Goal: Task Accomplishment & Management: Manage account settings

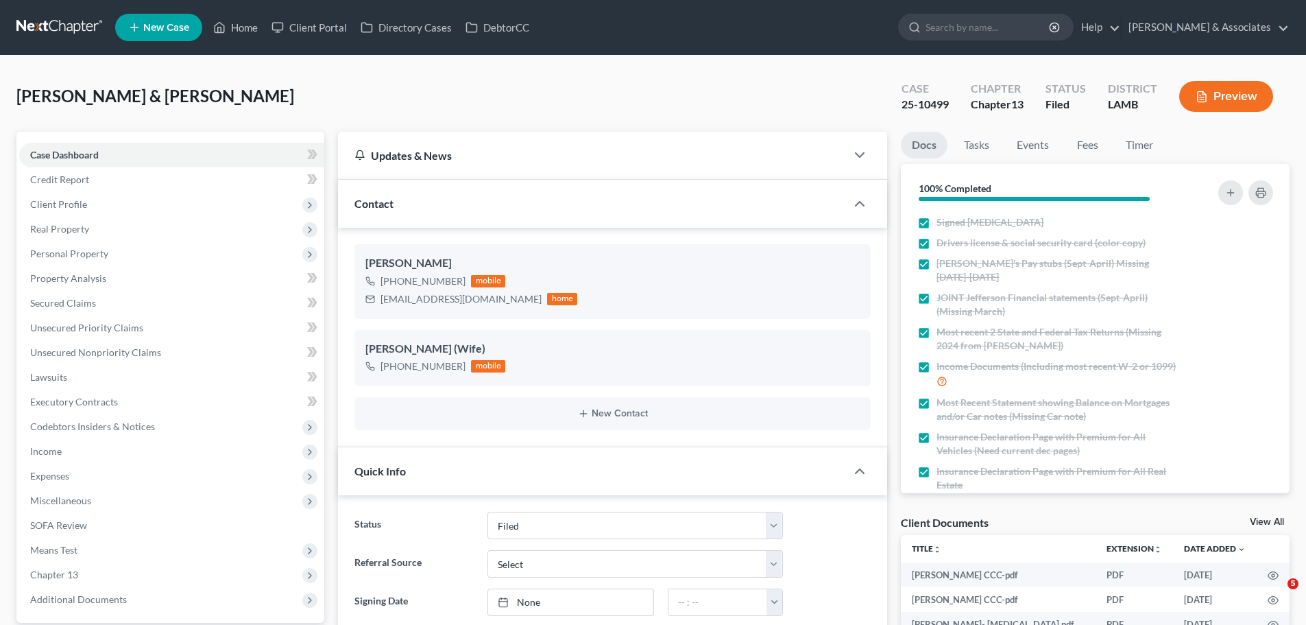
select select "8"
click at [237, 25] on link "Home" at bounding box center [235, 27] width 58 height 25
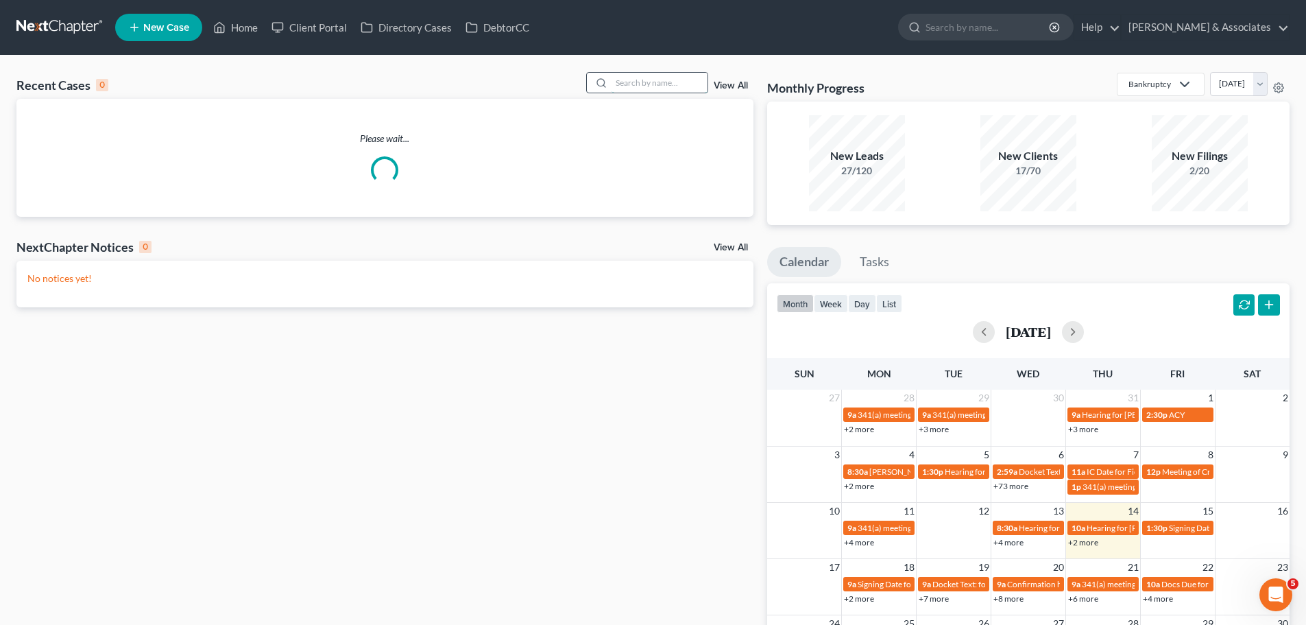
click at [647, 77] on input "search" at bounding box center [660, 83] width 96 height 20
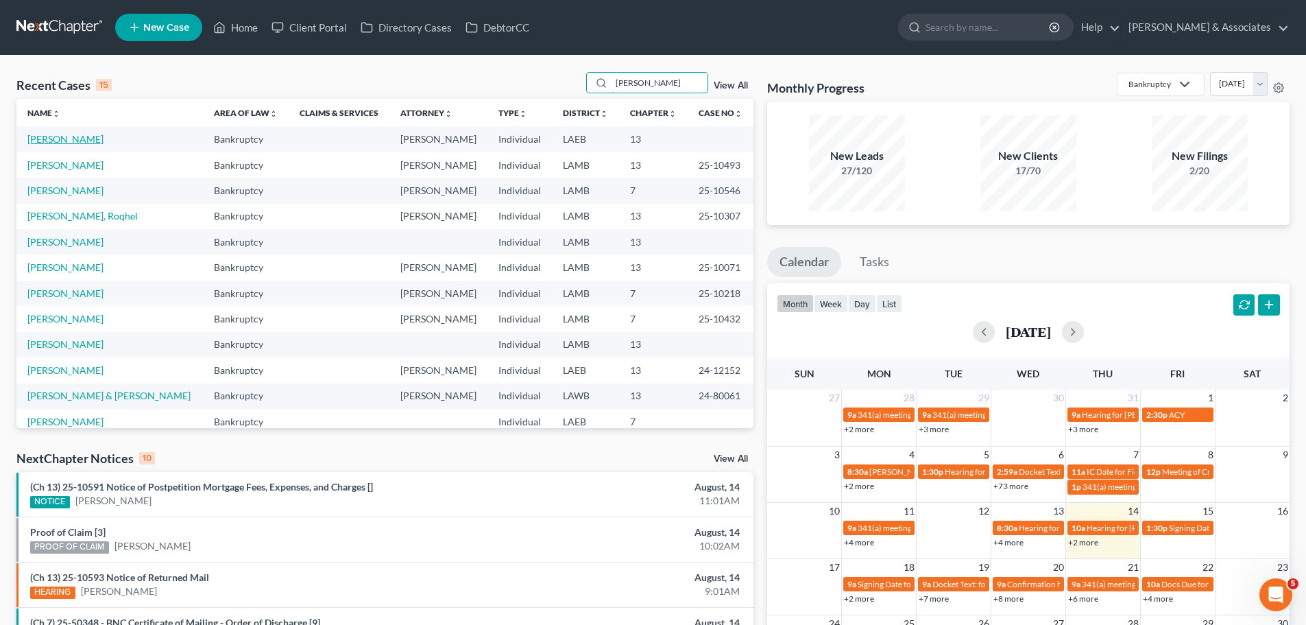
type input "[PERSON_NAME]"
click at [94, 143] on link "[PERSON_NAME]" at bounding box center [65, 139] width 76 height 12
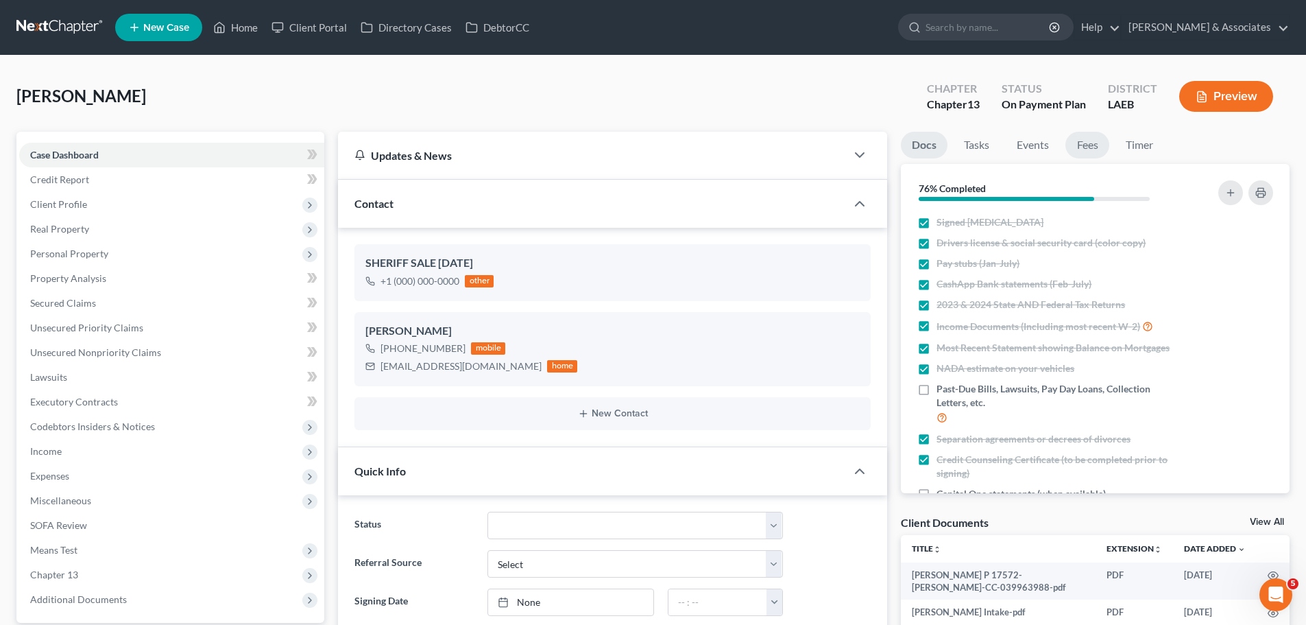
click at [1087, 148] on link "Fees" at bounding box center [1088, 145] width 44 height 27
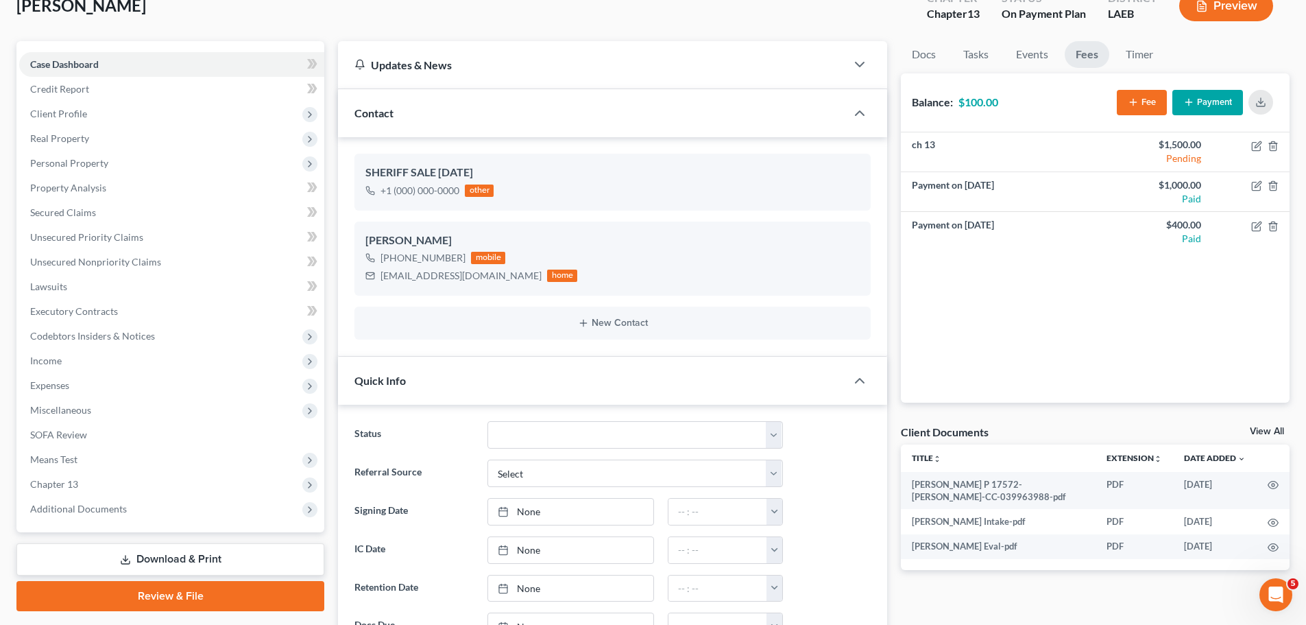
scroll to position [27, 0]
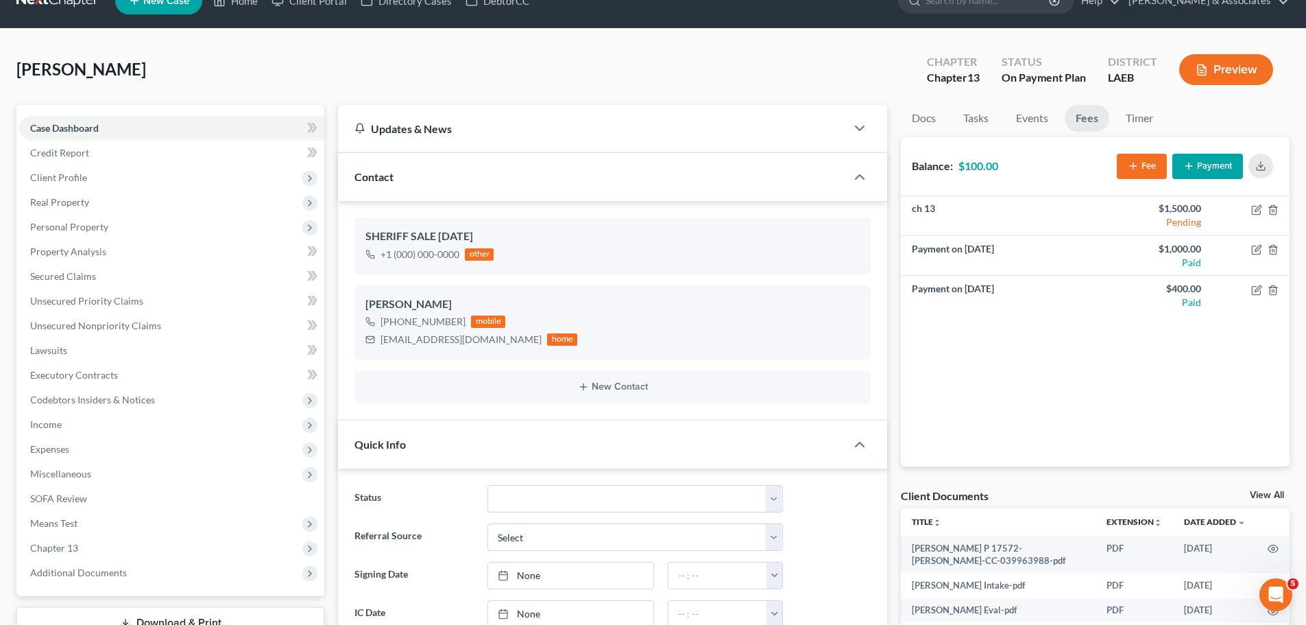
click at [1216, 165] on button "Payment" at bounding box center [1208, 166] width 71 height 25
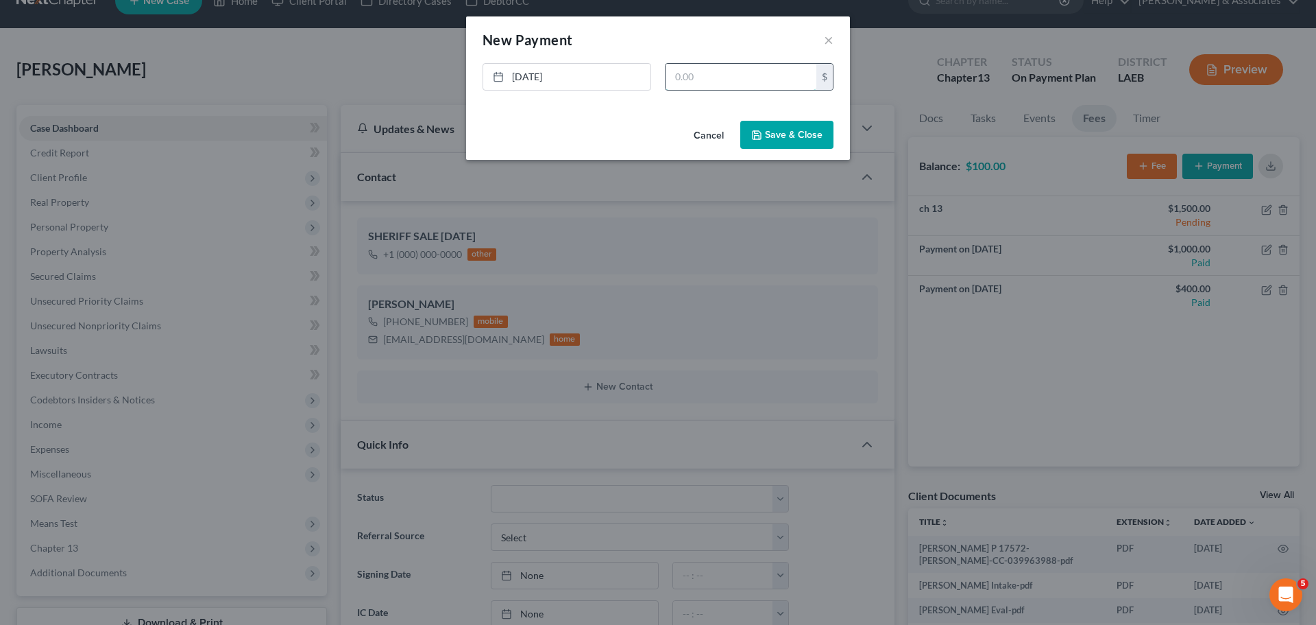
click at [739, 73] on input "text" at bounding box center [741, 77] width 151 height 26
type input "100.00"
click at [797, 143] on button "Save & Close" at bounding box center [787, 135] width 93 height 29
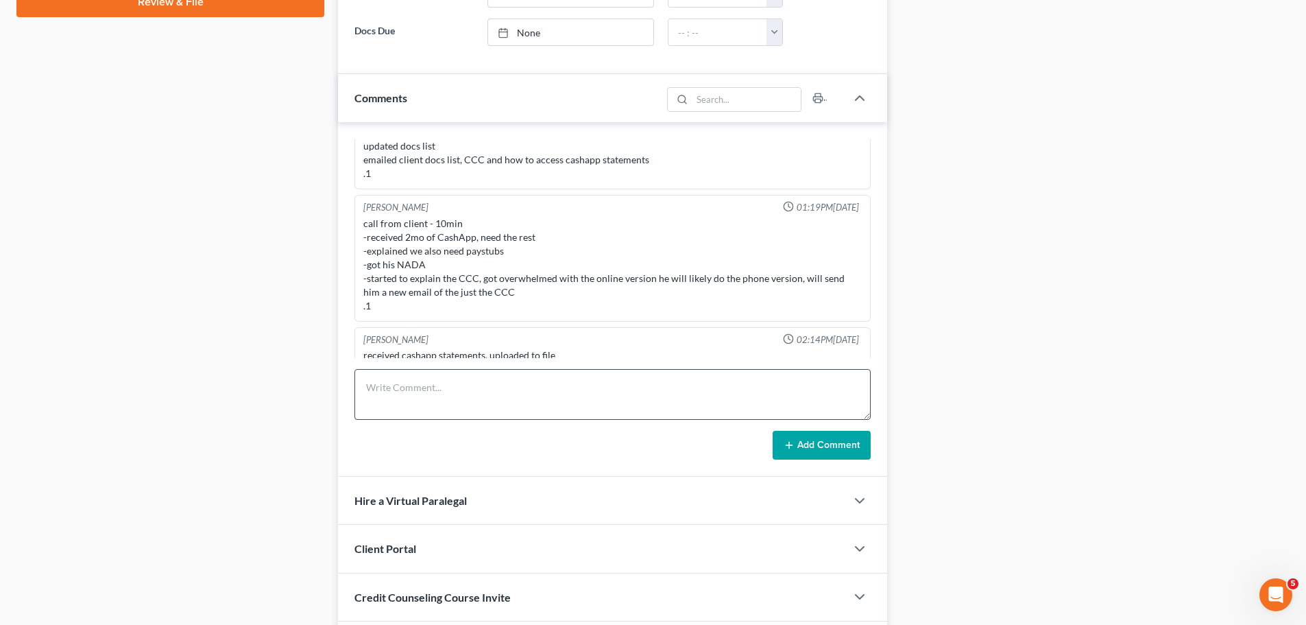
scroll to position [712, 0]
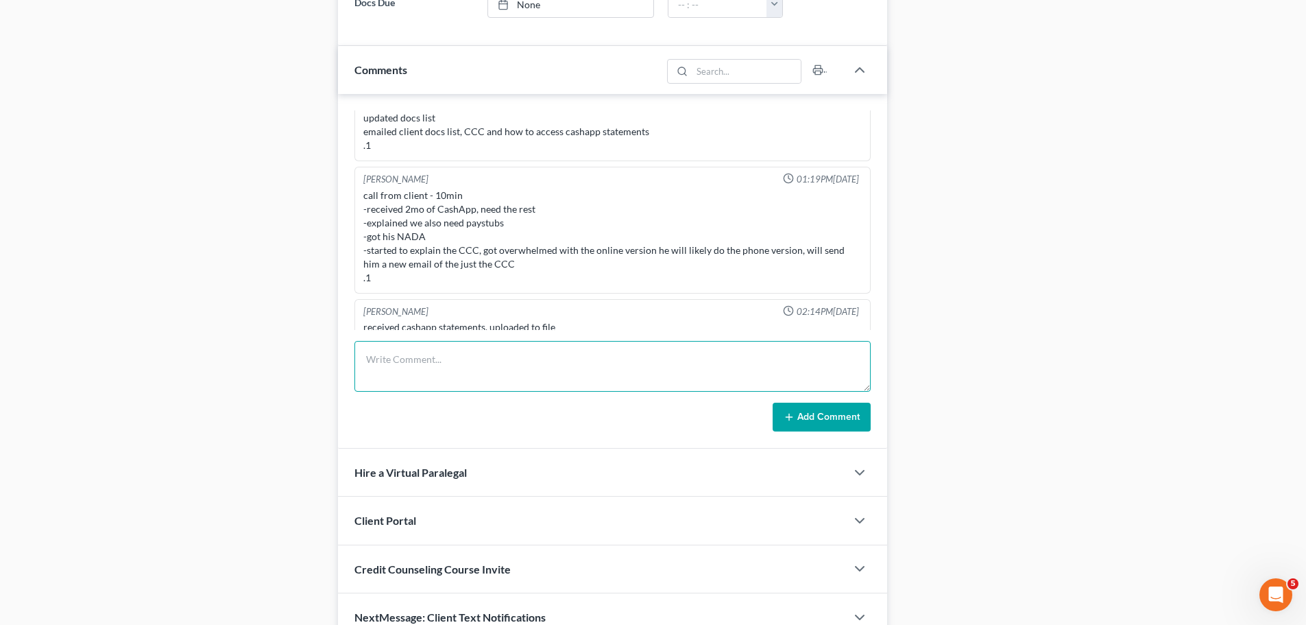
click at [469, 357] on textarea at bounding box center [612, 366] width 516 height 51
paste textarea "142464550"
type textarea "pd. his last $100 owed Trans Id# 142464550"
click at [799, 413] on button "Add Comment" at bounding box center [822, 416] width 98 height 29
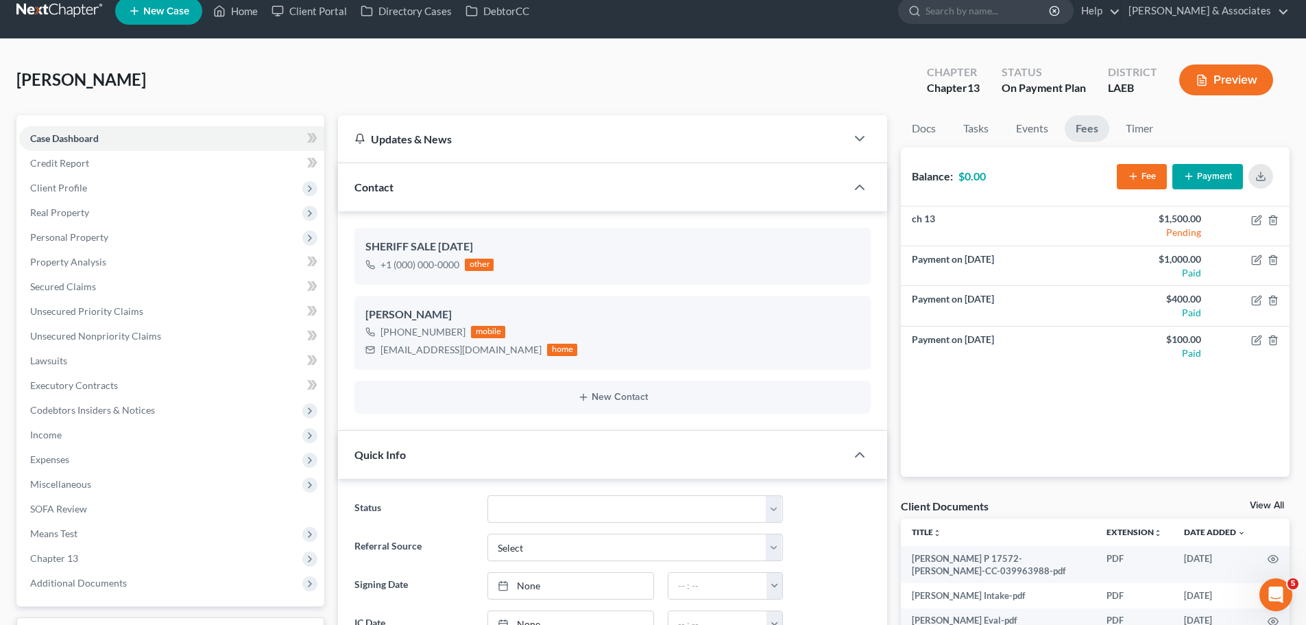
scroll to position [0, 0]
